Goal: Task Accomplishment & Management: Use online tool/utility

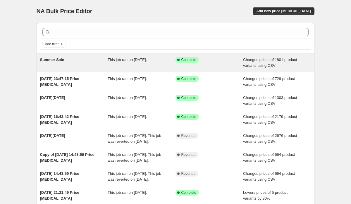
click at [79, 64] on div "Summer Sale" at bounding box center [74, 63] width 68 height 12
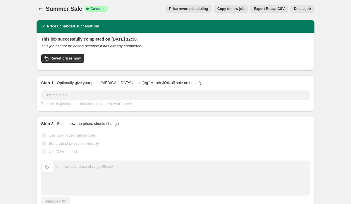
scroll to position [3, 0]
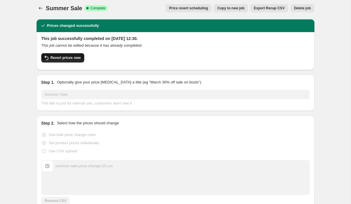
click at [77, 59] on span "Revert prices now" at bounding box center [66, 57] width 30 height 5
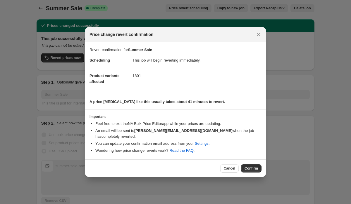
click at [253, 167] on span "Confirm" at bounding box center [250, 168] width 13 height 5
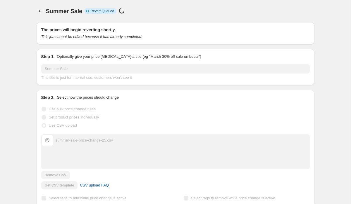
scroll to position [3, 0]
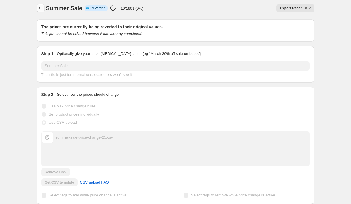
click at [41, 7] on icon "Price change jobs" at bounding box center [41, 8] width 6 height 6
